Goal: Find specific page/section: Find specific page/section

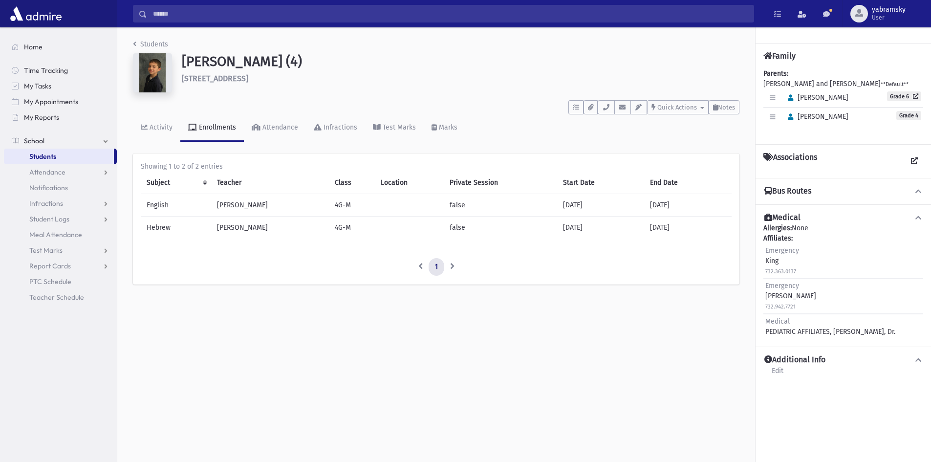
click at [56, 156] on span "Students" at bounding box center [42, 156] width 27 height 9
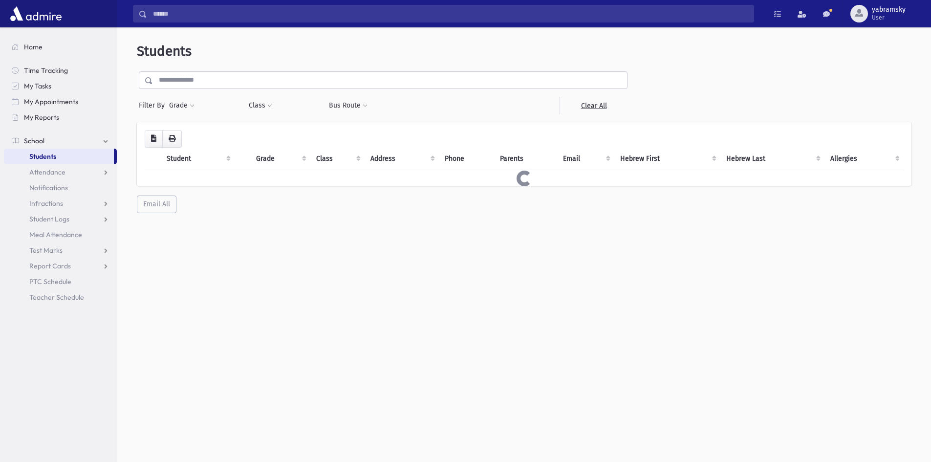
click at [204, 82] on input "text" at bounding box center [390, 80] width 474 height 18
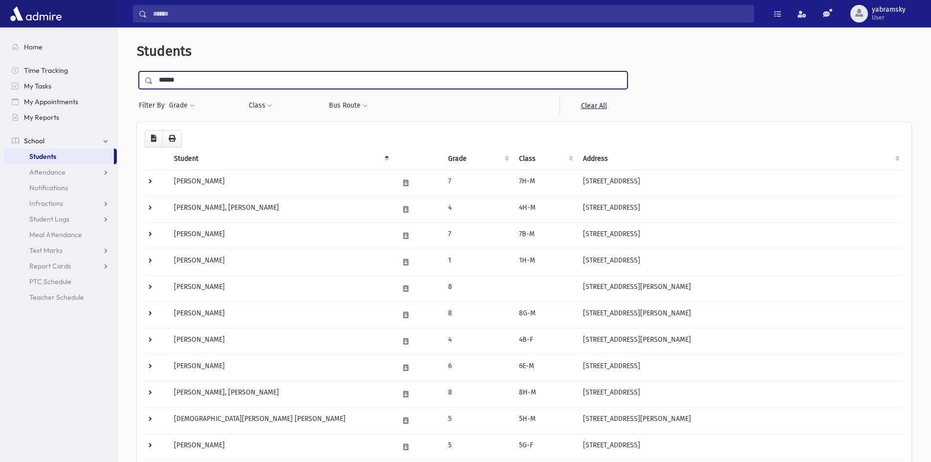
type input "******"
click at [137, 71] on input "submit" at bounding box center [150, 77] width 27 height 13
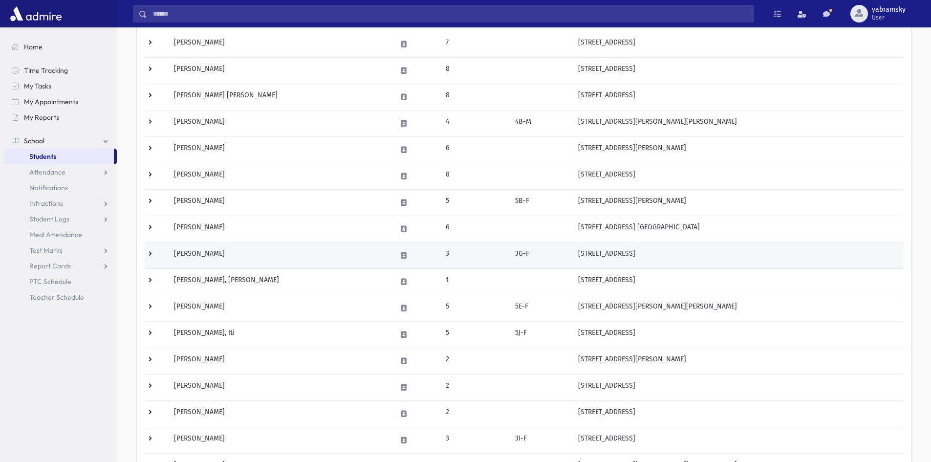
scroll to position [474, 0]
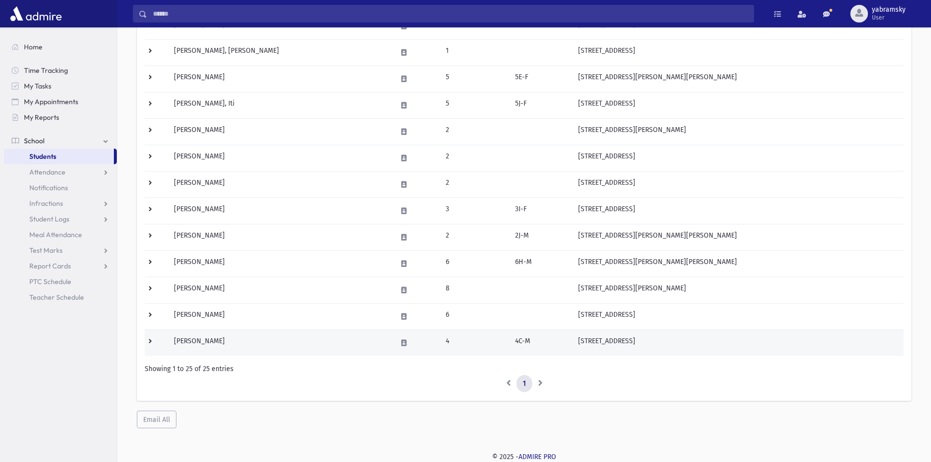
click at [603, 336] on td "[STREET_ADDRESS]" at bounding box center [737, 342] width 331 height 26
